Goal: Find specific fact

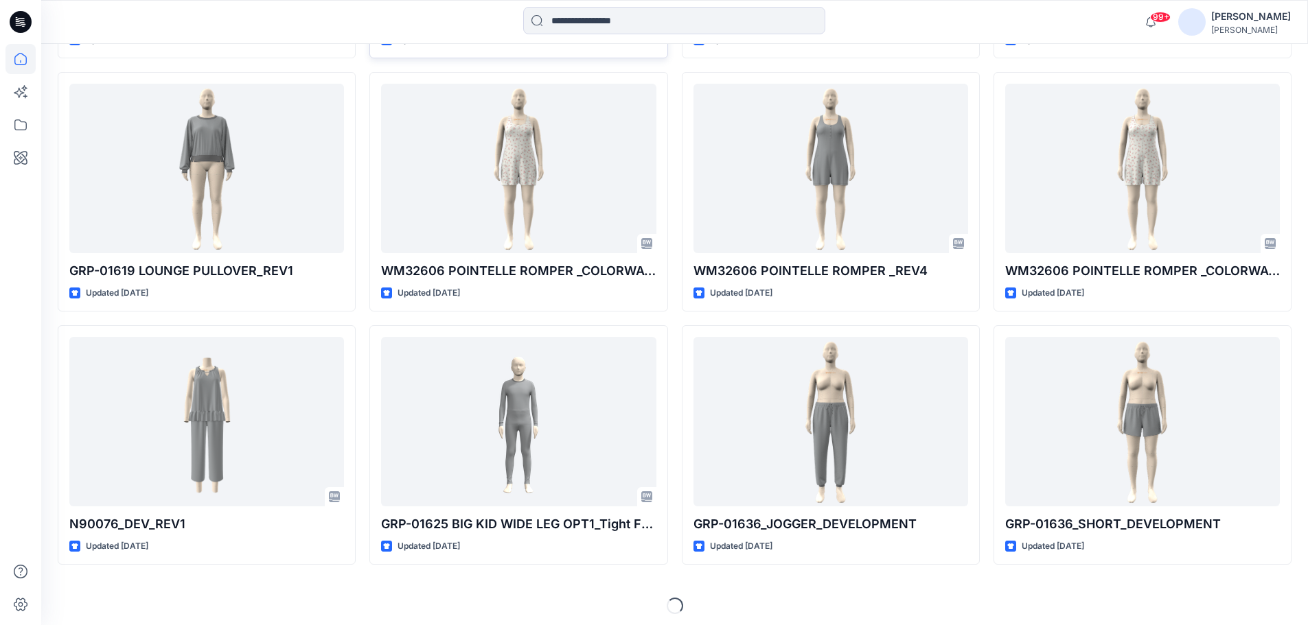
scroll to position [3660, 0]
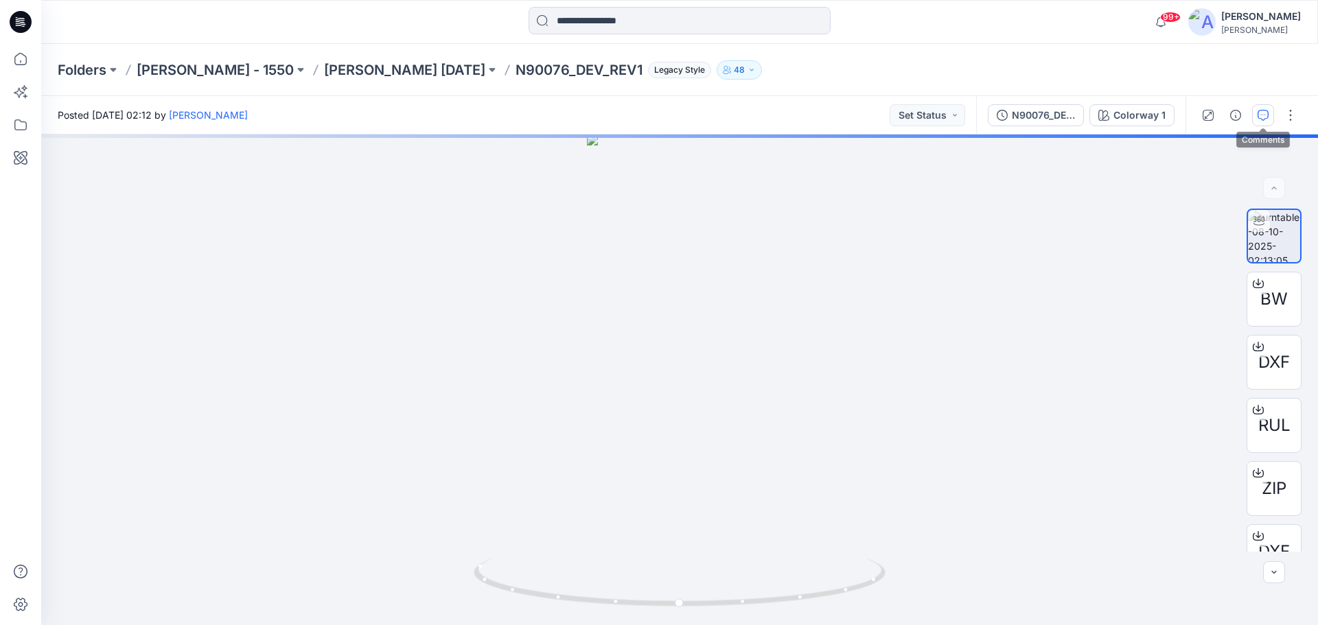
click at [1262, 126] on button "button" at bounding box center [1263, 115] width 22 height 22
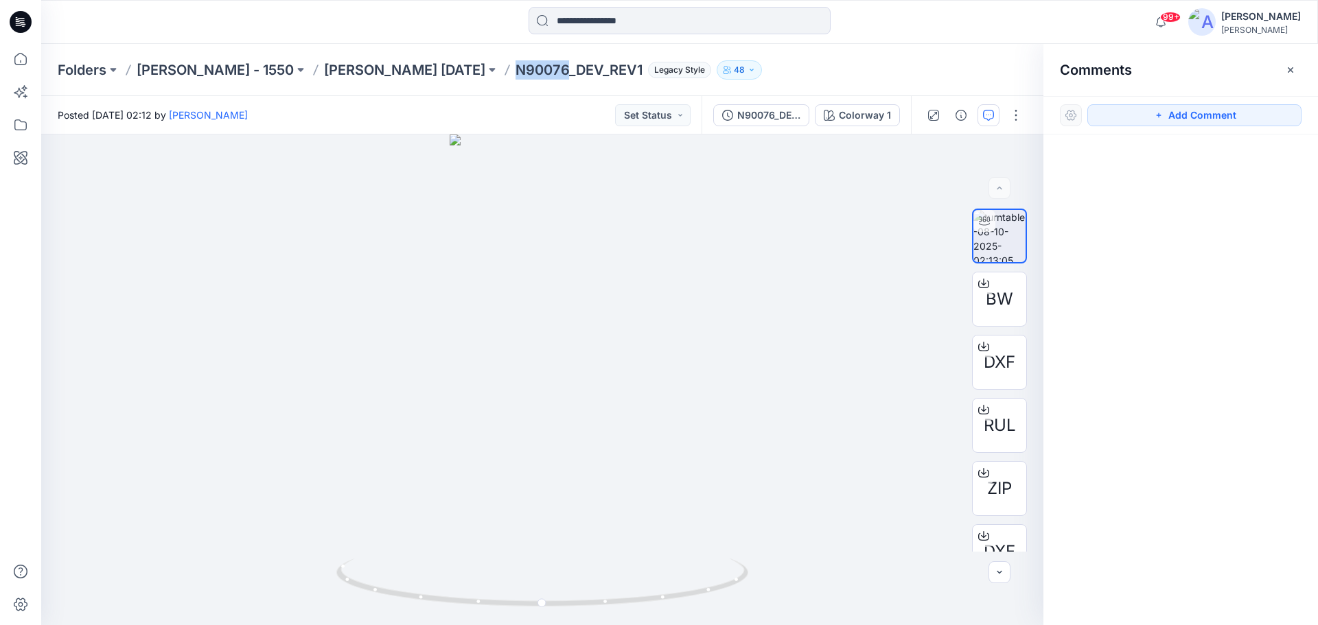
drag, startPoint x: 439, startPoint y: 65, endPoint x: 493, endPoint y: 72, distance: 54.7
click at [493, 72] on div "Folders Ellen Tracy - 1550 Ellen Tracy Nov 25 N90076_DEV_REV1 Legacy Style 48" at bounding box center [626, 69] width 1137 height 19
copy p "N90076"
